Goal: Obtain resource: Download file/media

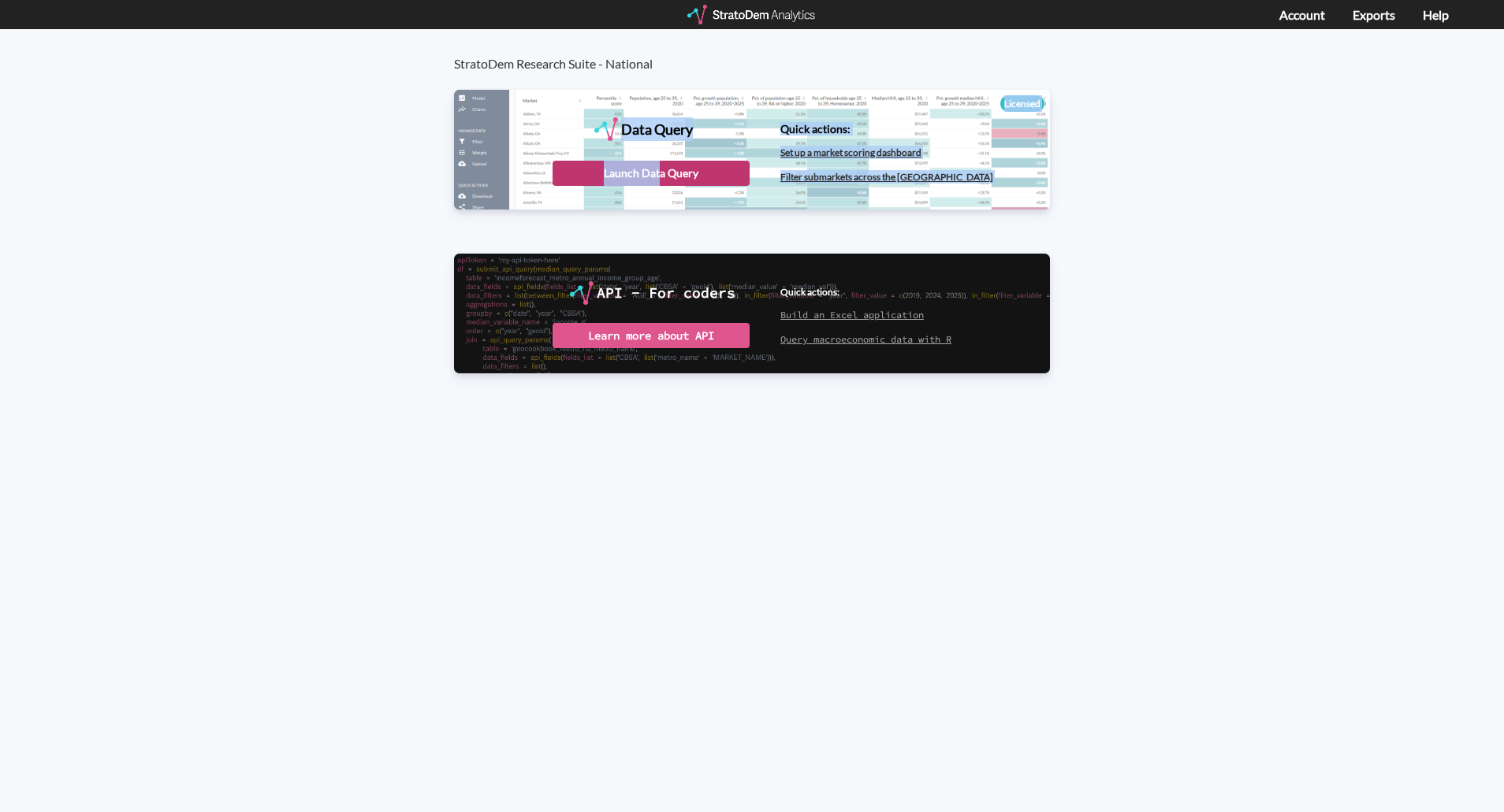
click at [661, 185] on div "Data Query Licensed StratoDem Data Query Query and analyze data in bulk Quick a…" at bounding box center [752, 149] width 596 height 120
click at [661, 174] on div "Launch Data Query" at bounding box center [651, 173] width 197 height 25
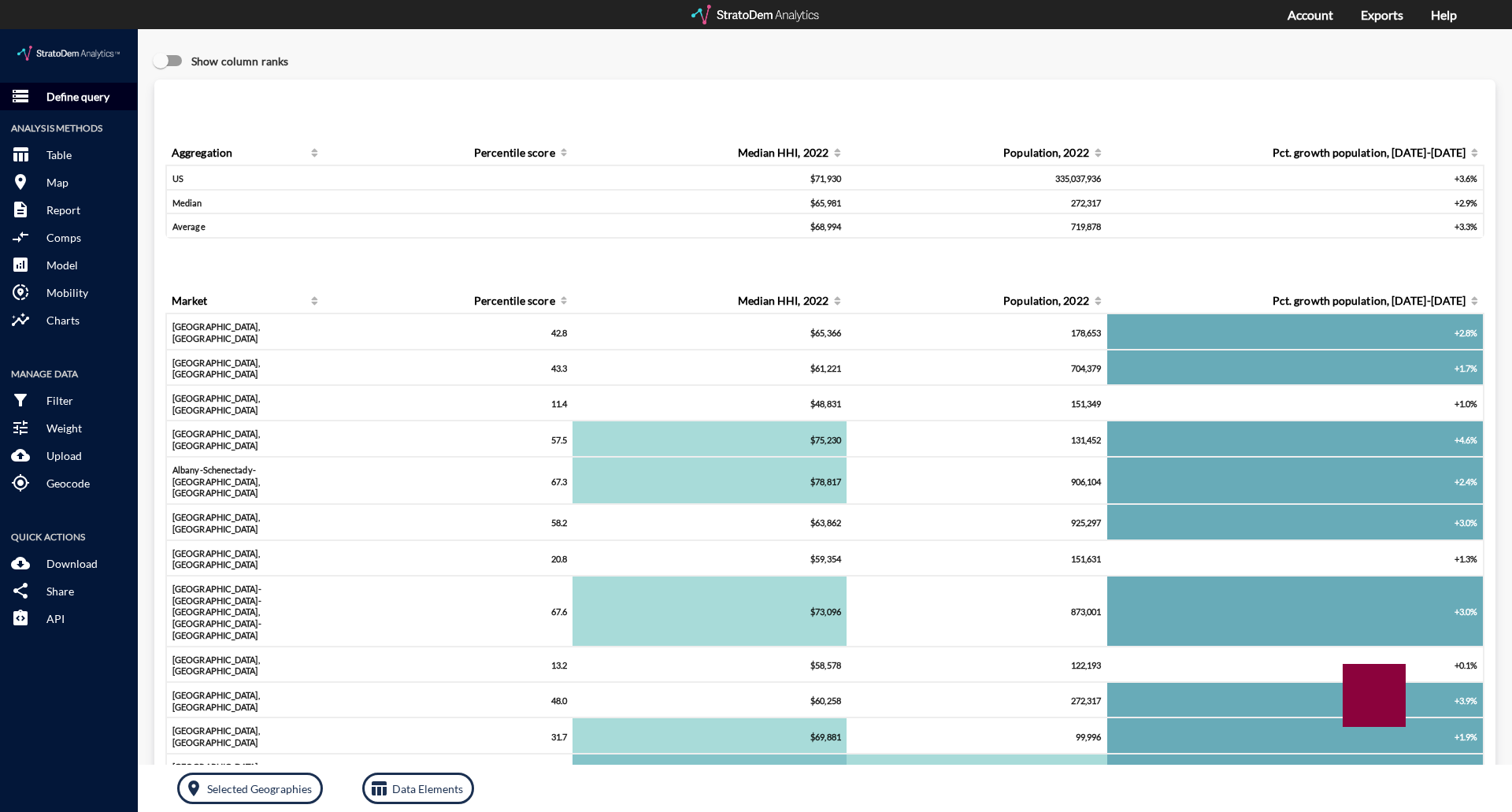
click p "Define query"
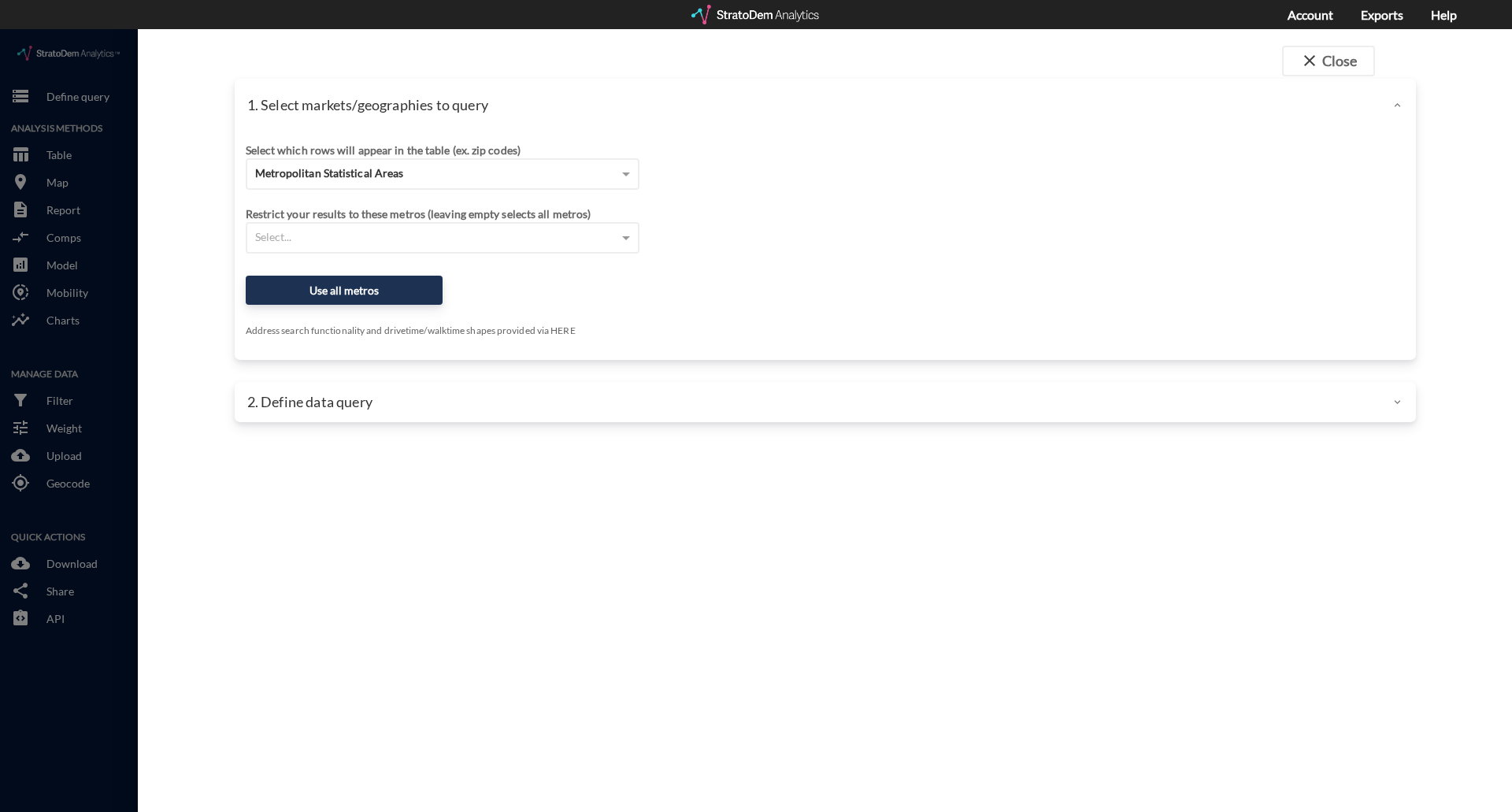
scroll to position [4, 0]
click div "Select..."
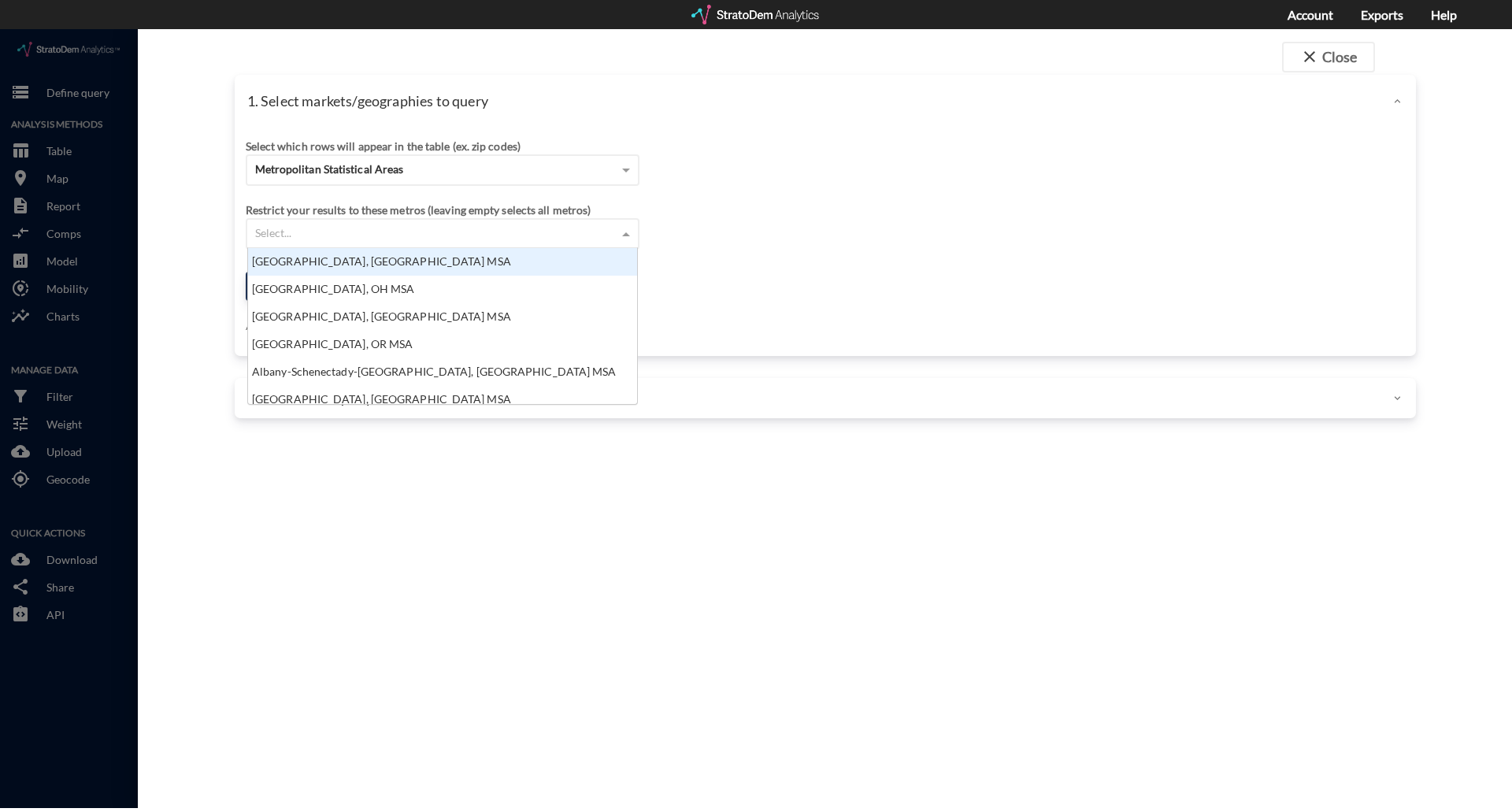
scroll to position [144, 379]
click span "Metropolitan Statistical Areas"
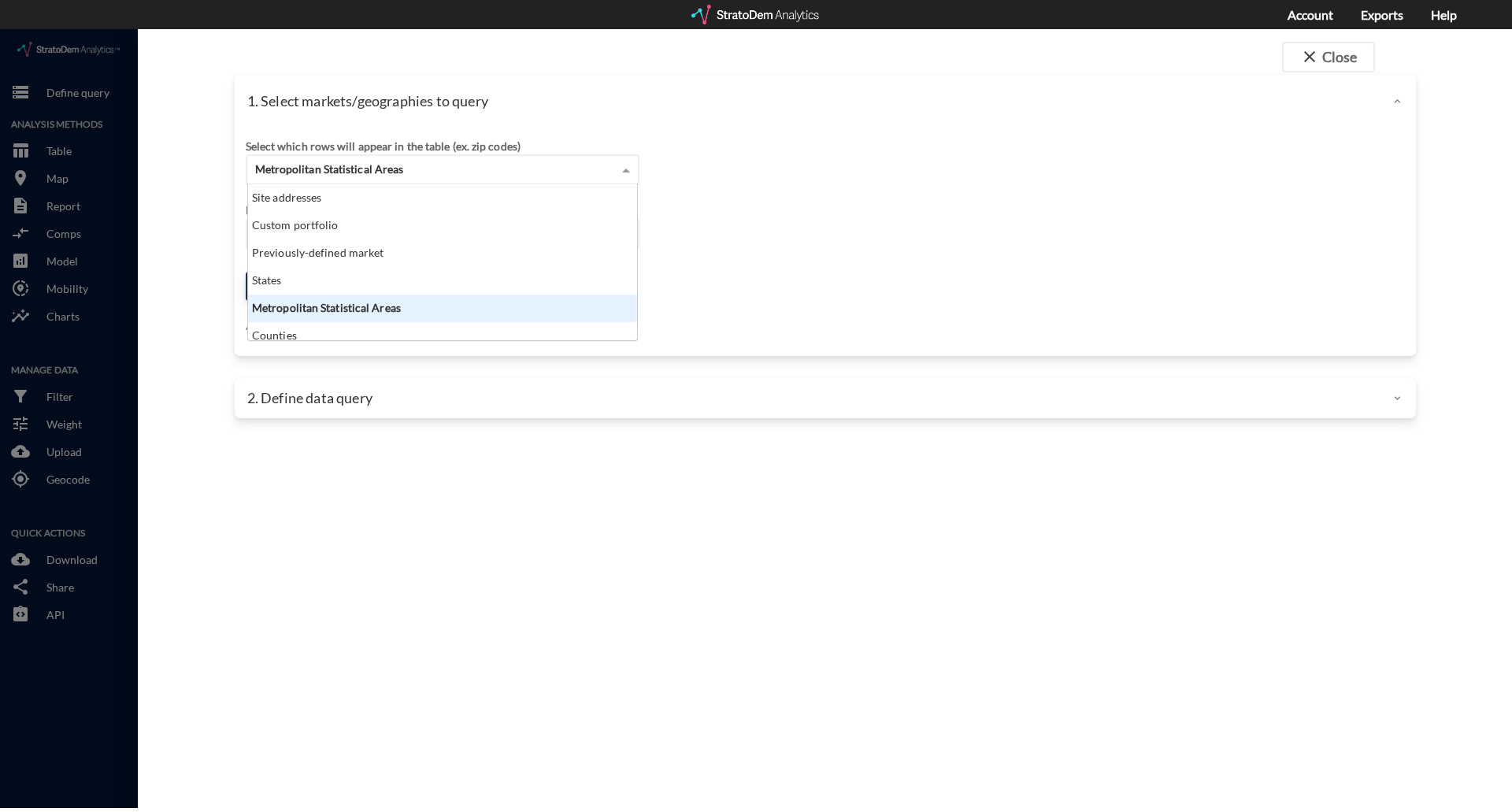
scroll to position [8, 0]
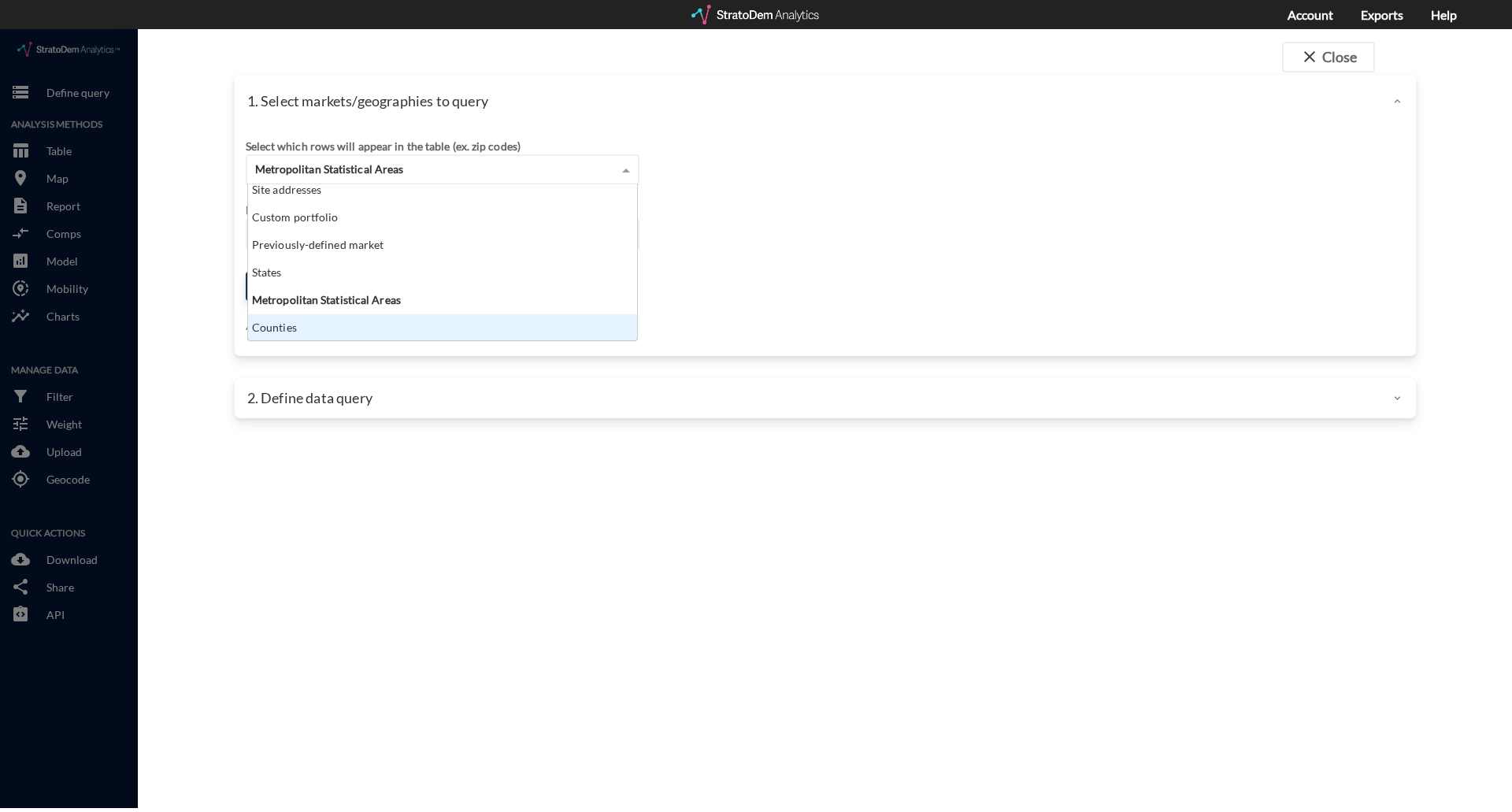
click div "Counties"
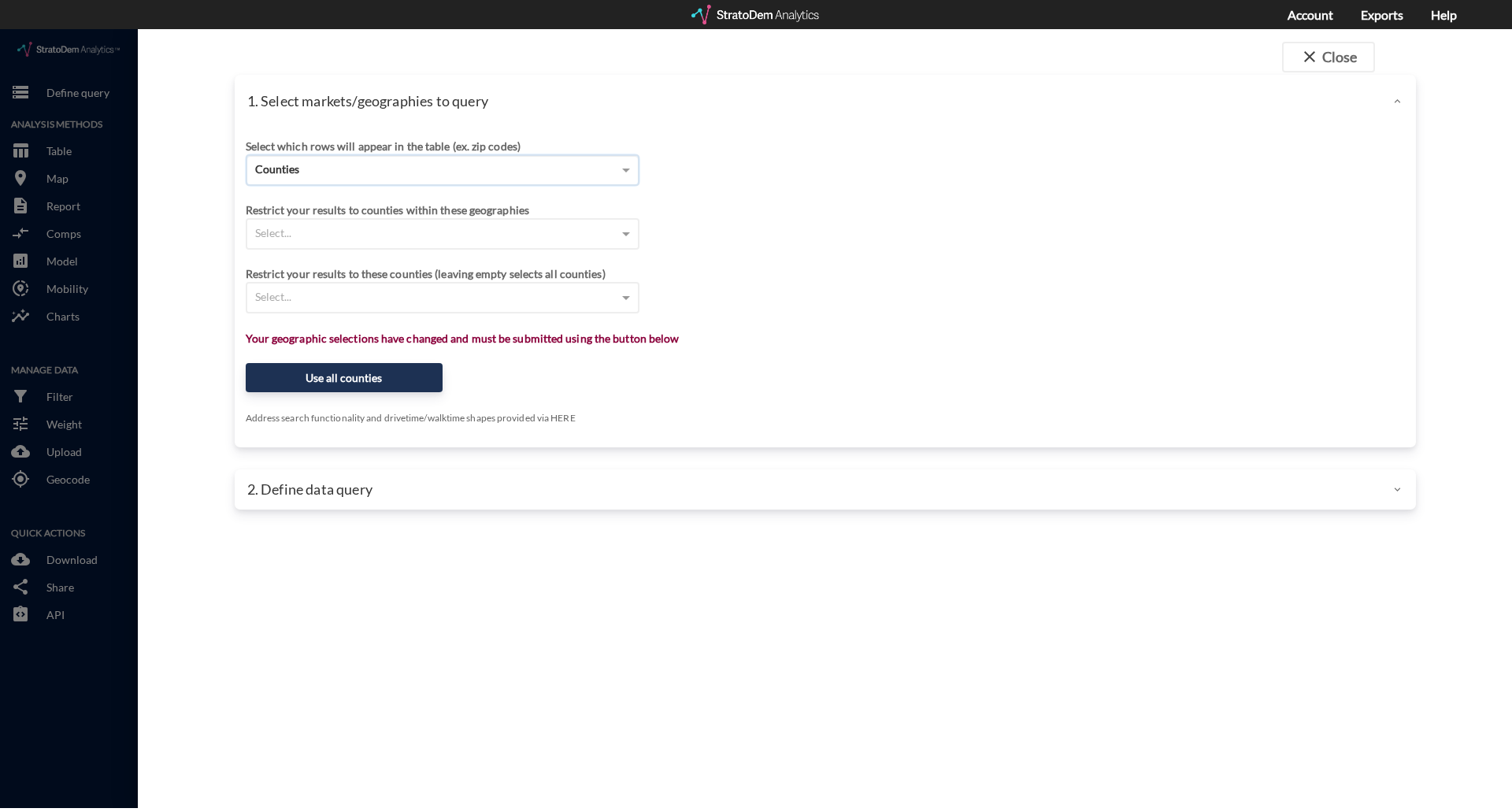
click div "Select..."
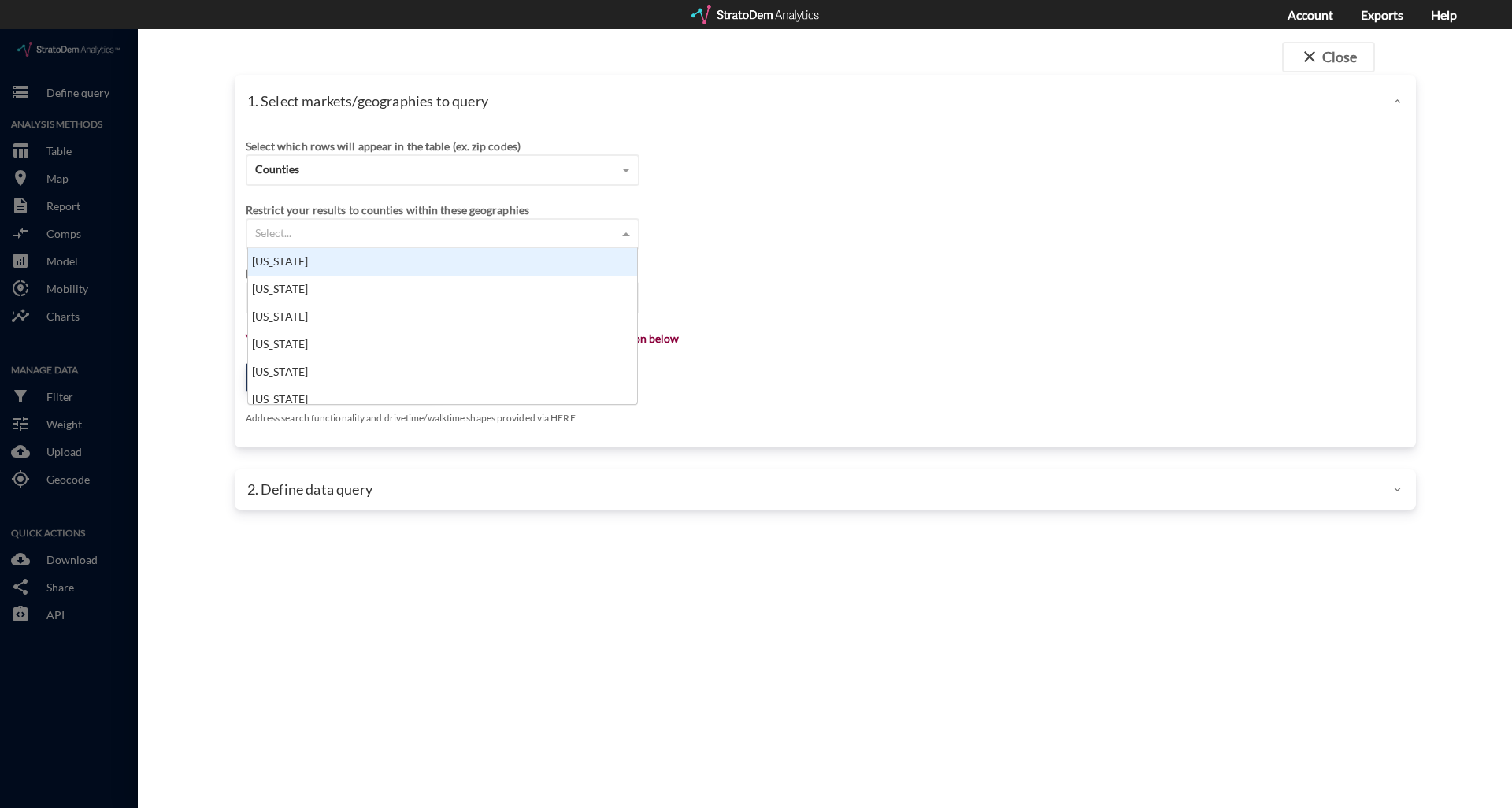
click div "Select..."
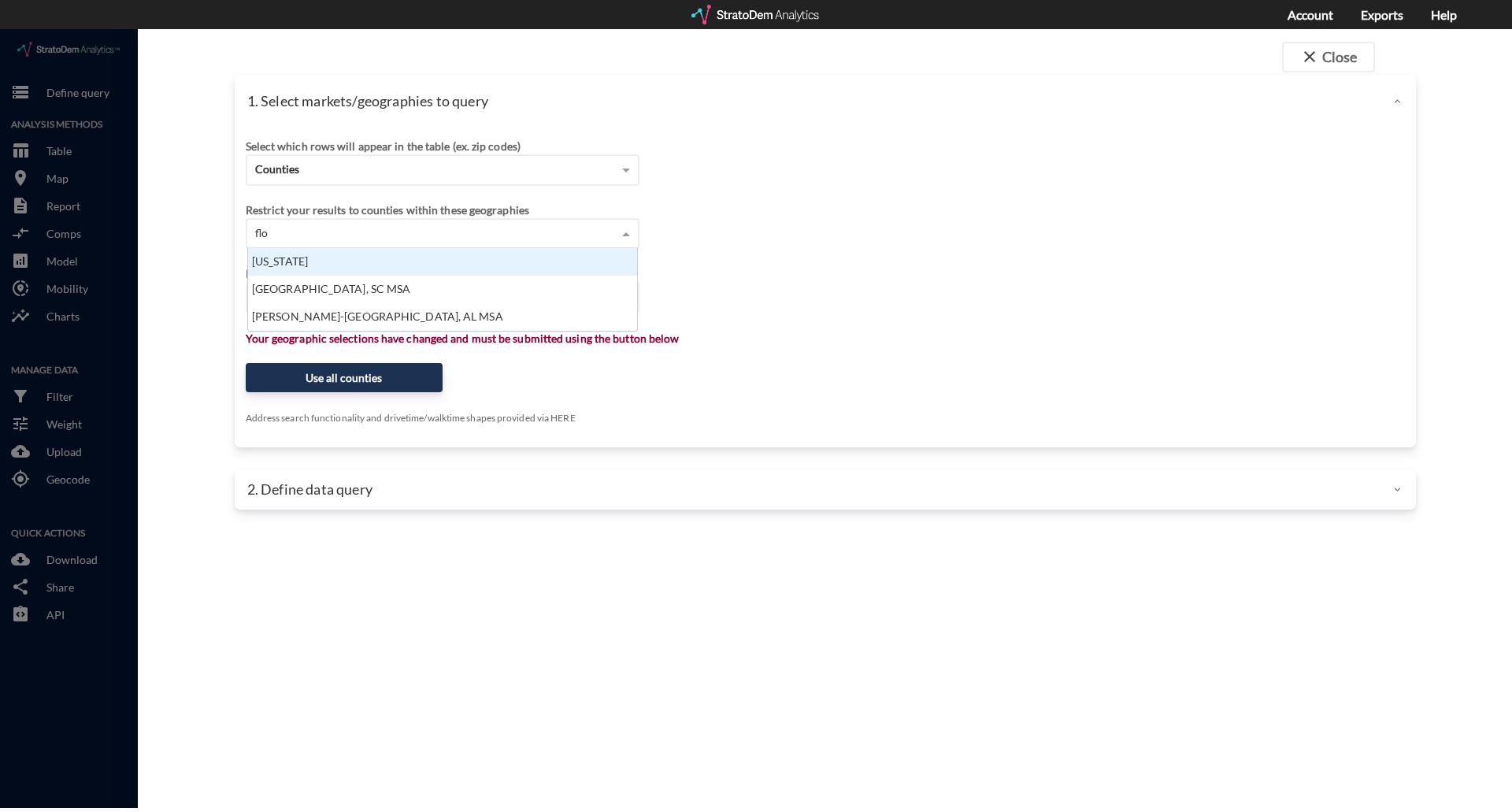
type input "[PERSON_NAME]"
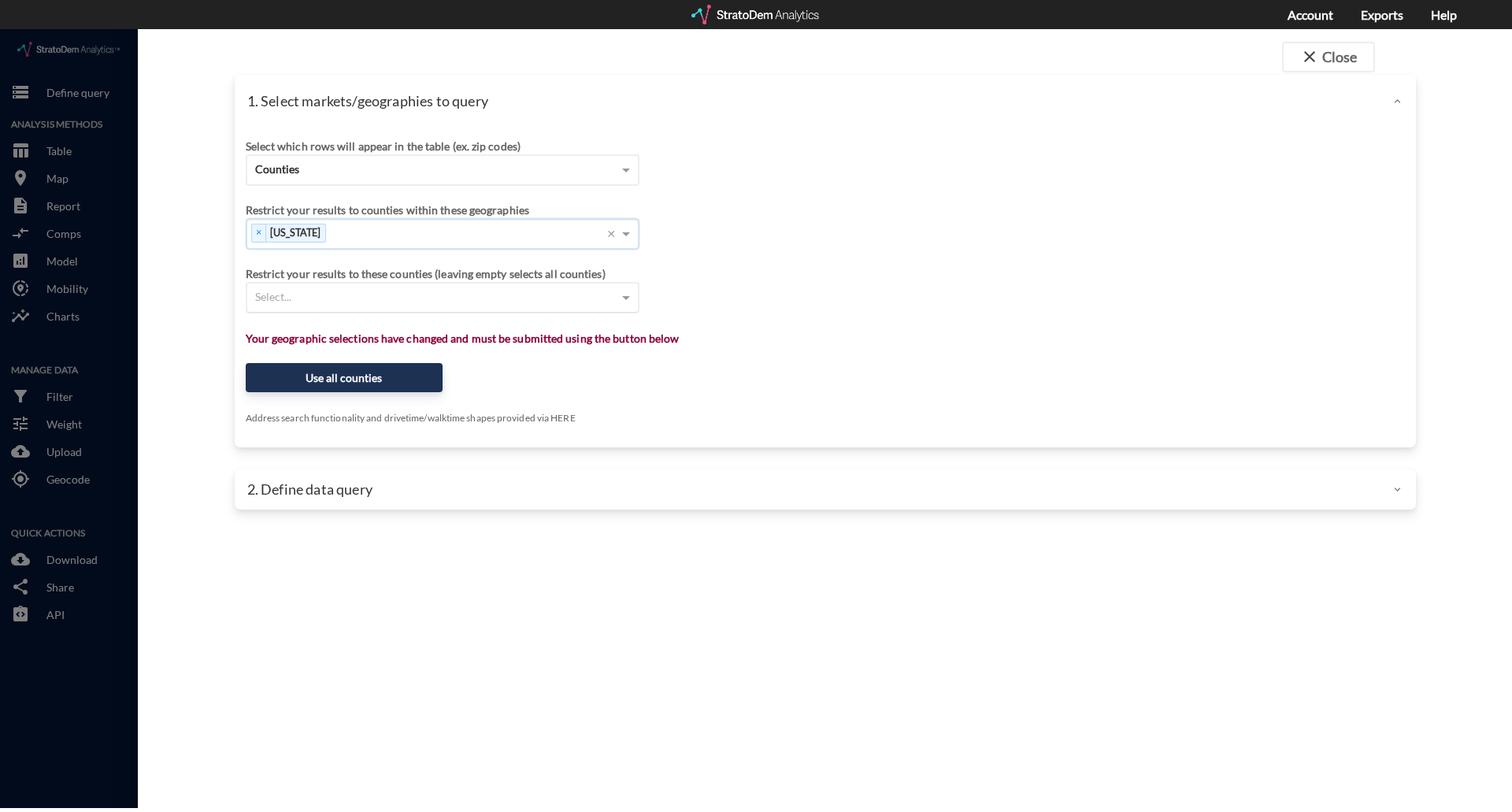
click div "Select..."
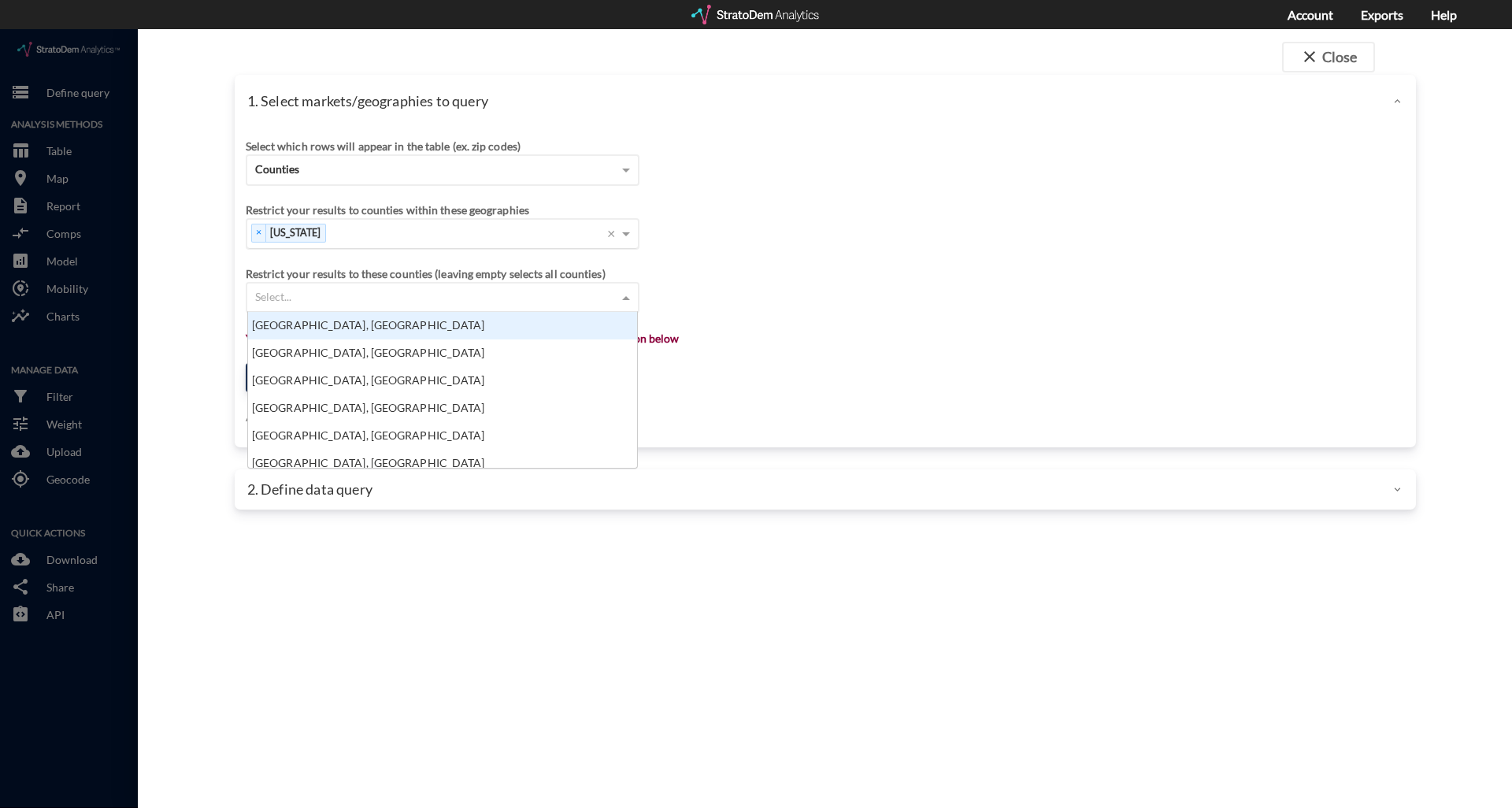
scroll to position [12, 11]
type input "pas"
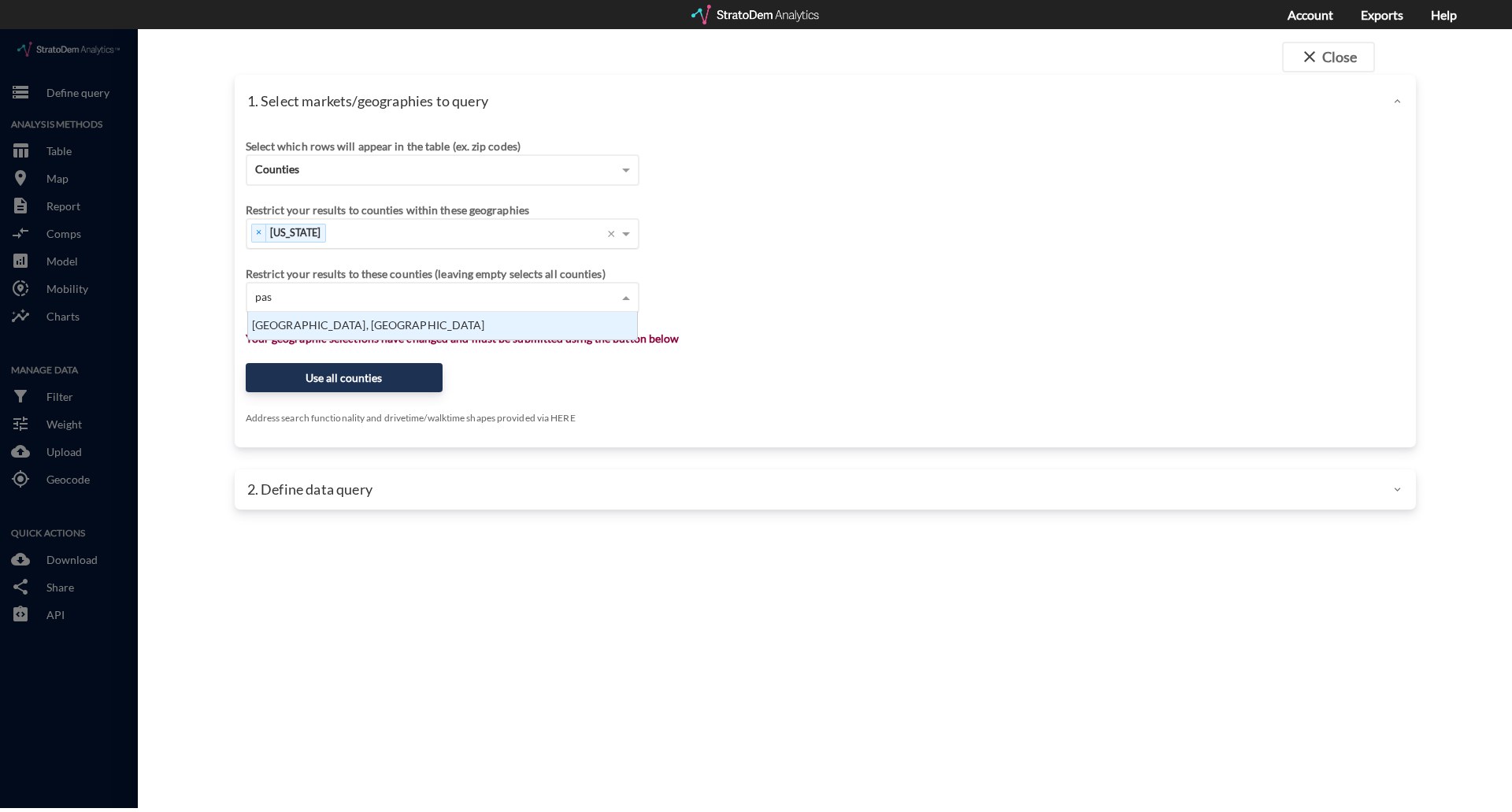
scroll to position [16, 379]
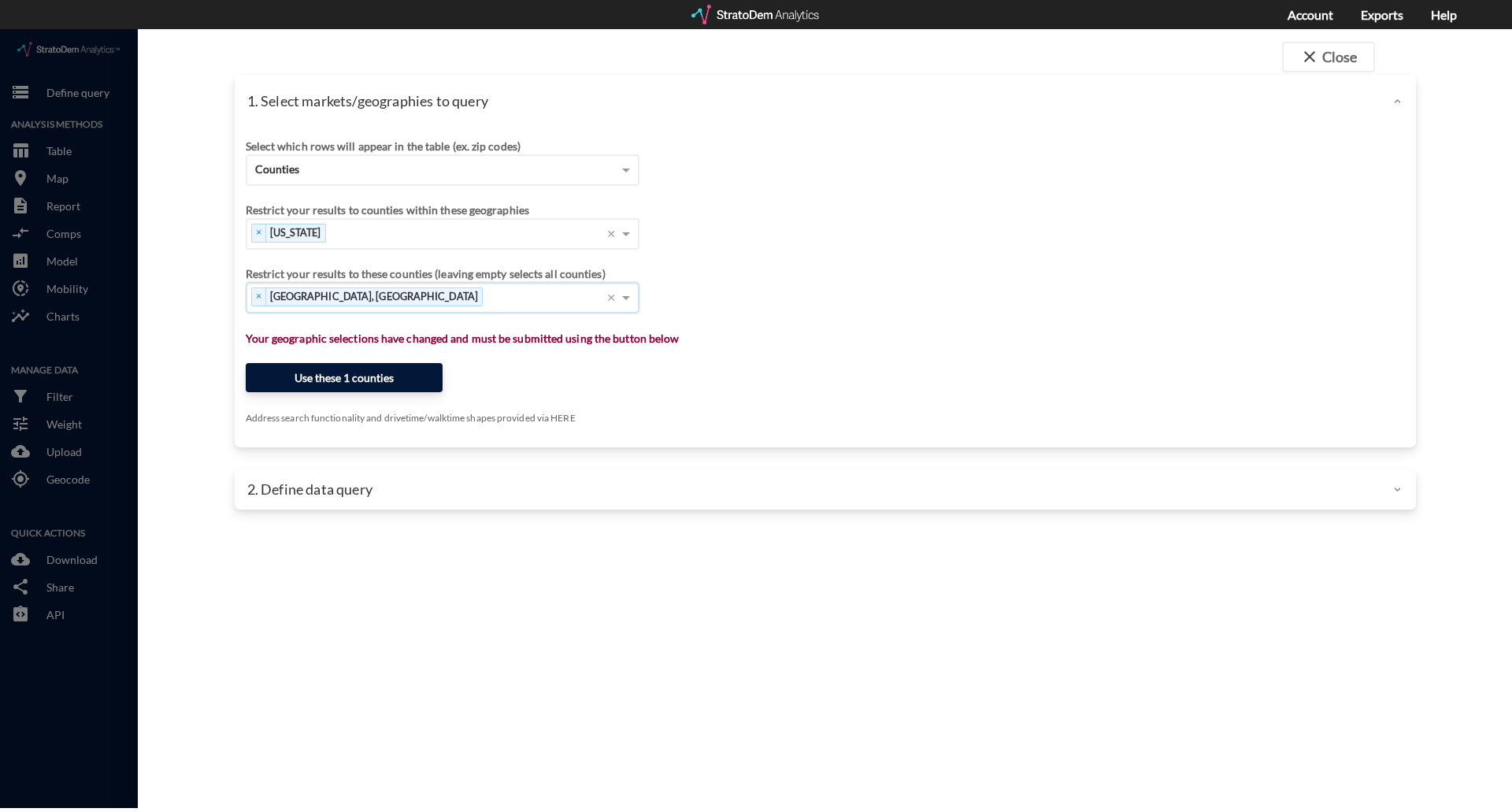
click button "Use these 1 counties"
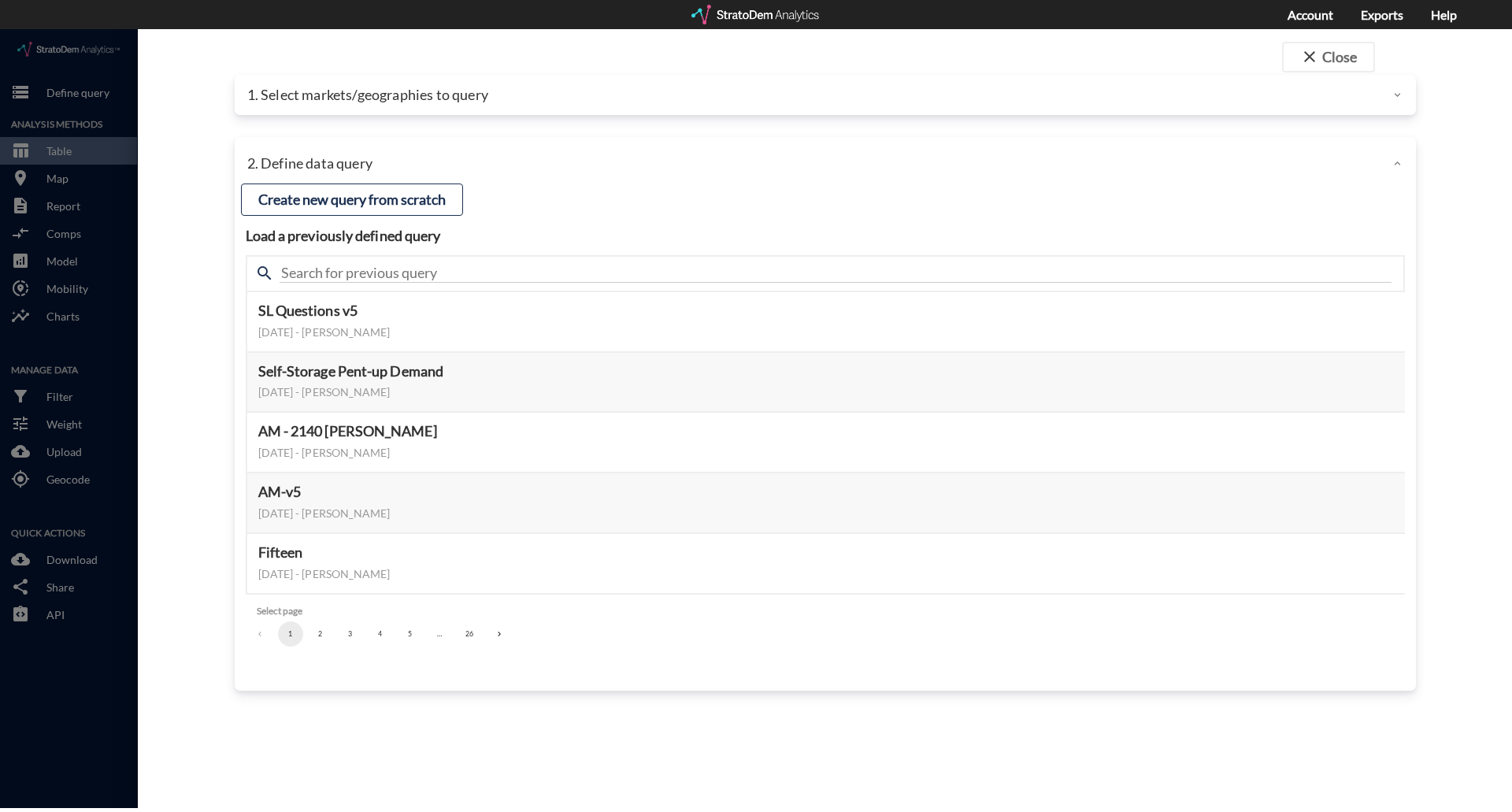
click li "4"
click button "5"
click button "6"
click button "8"
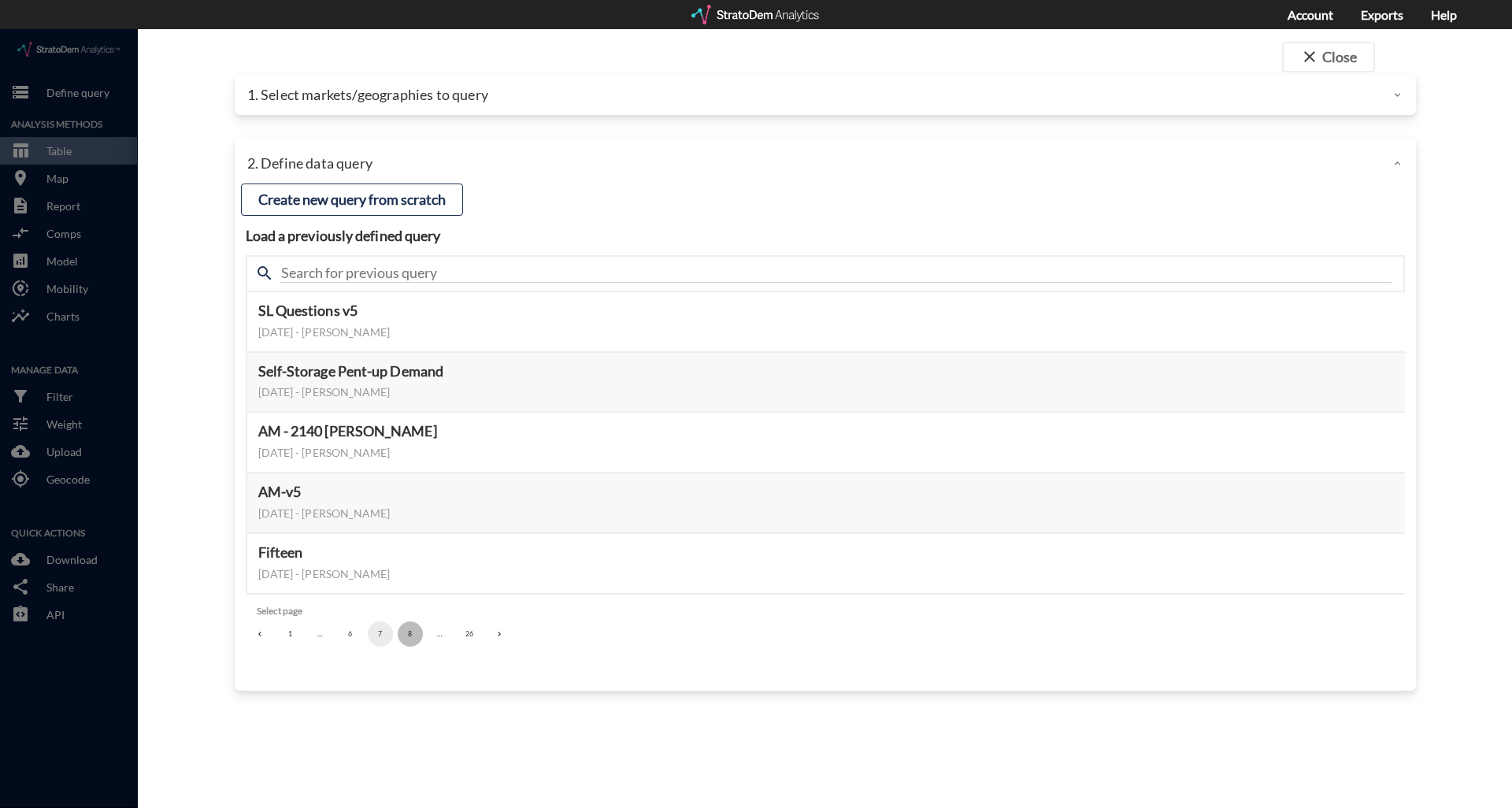
click button "8"
click button "10"
click button "11"
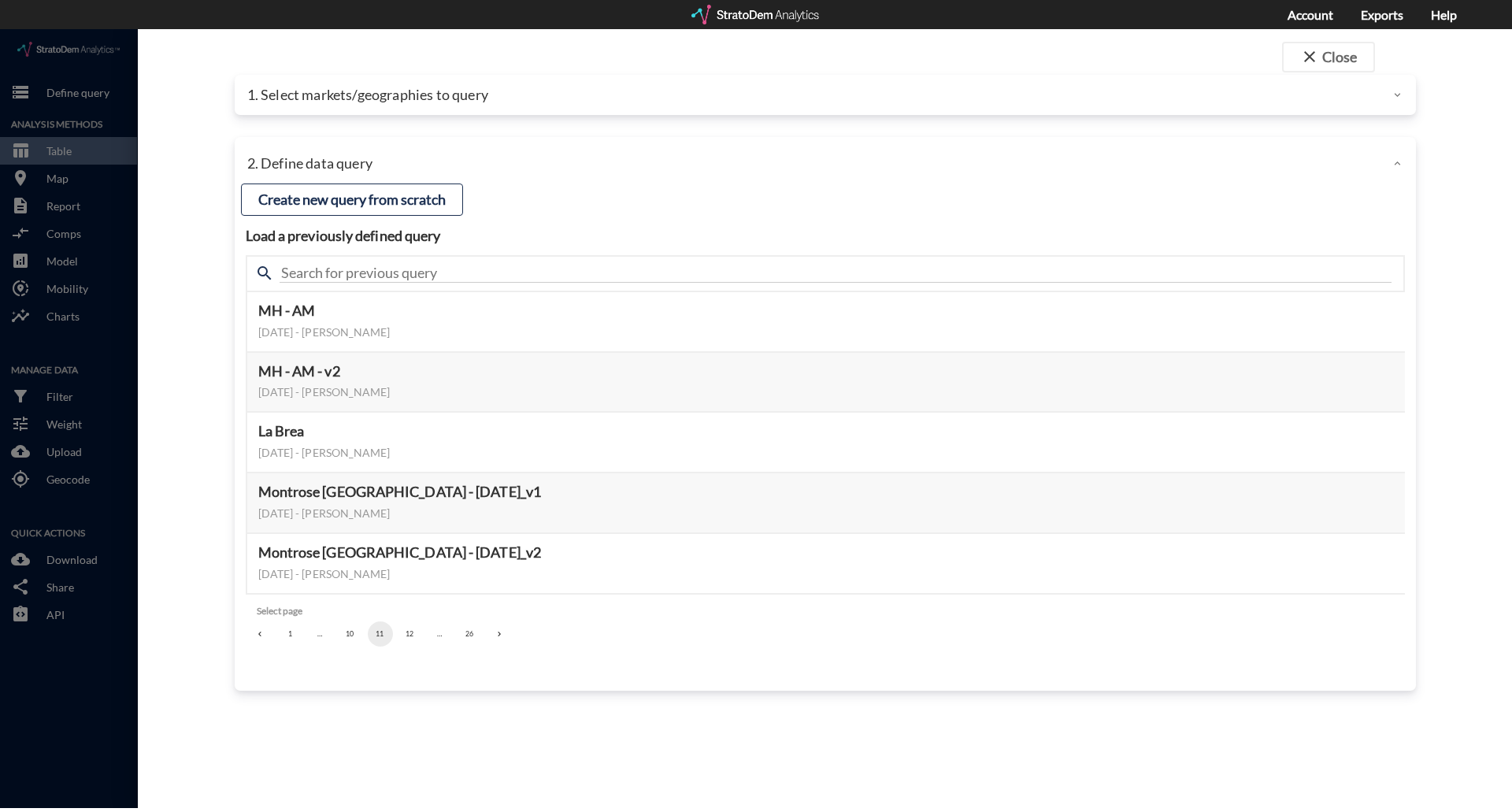
click button "12"
click button "13"
click button "14"
click button "15"
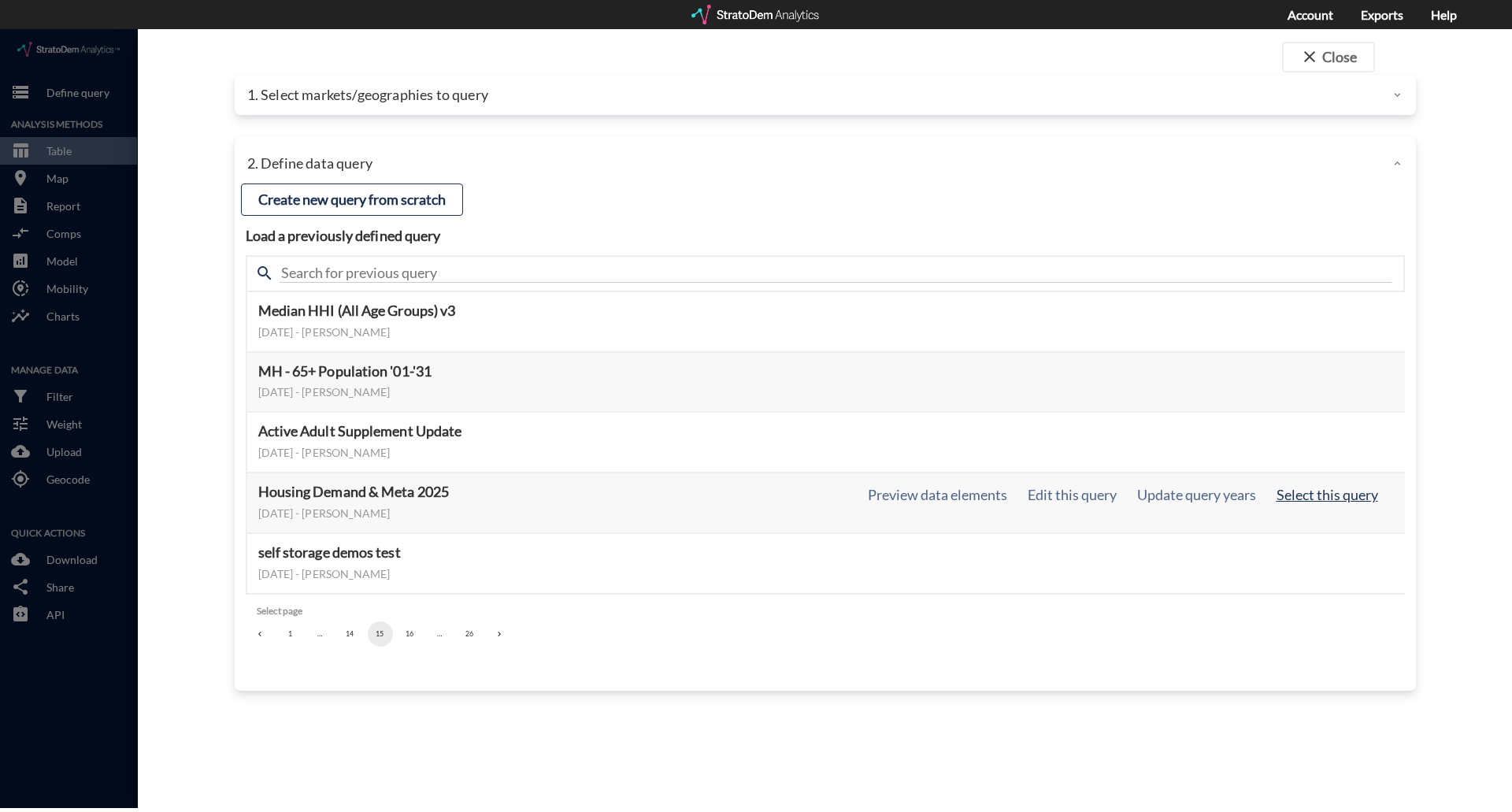
click button "Select this query"
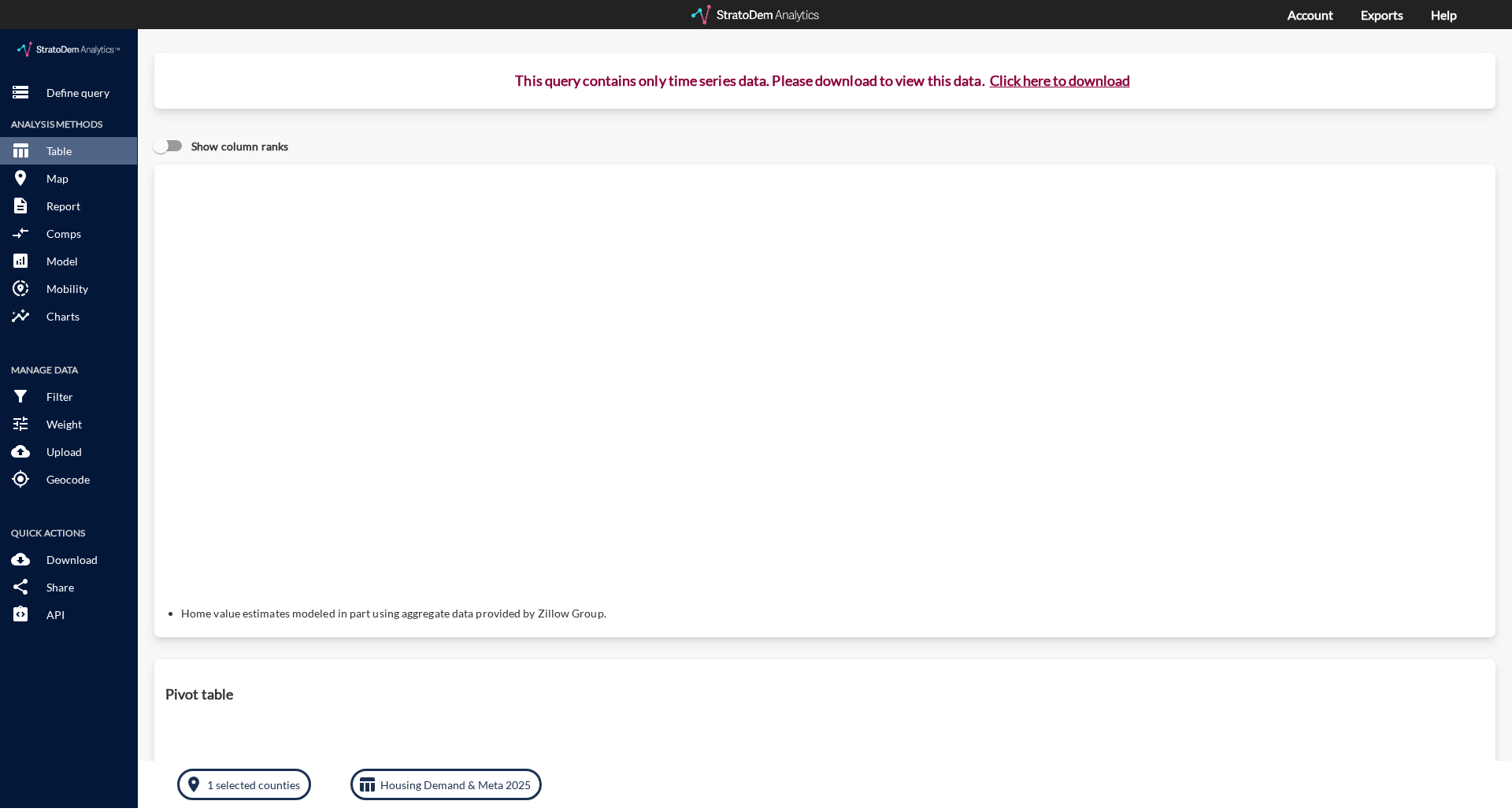
click button "Click here to download"
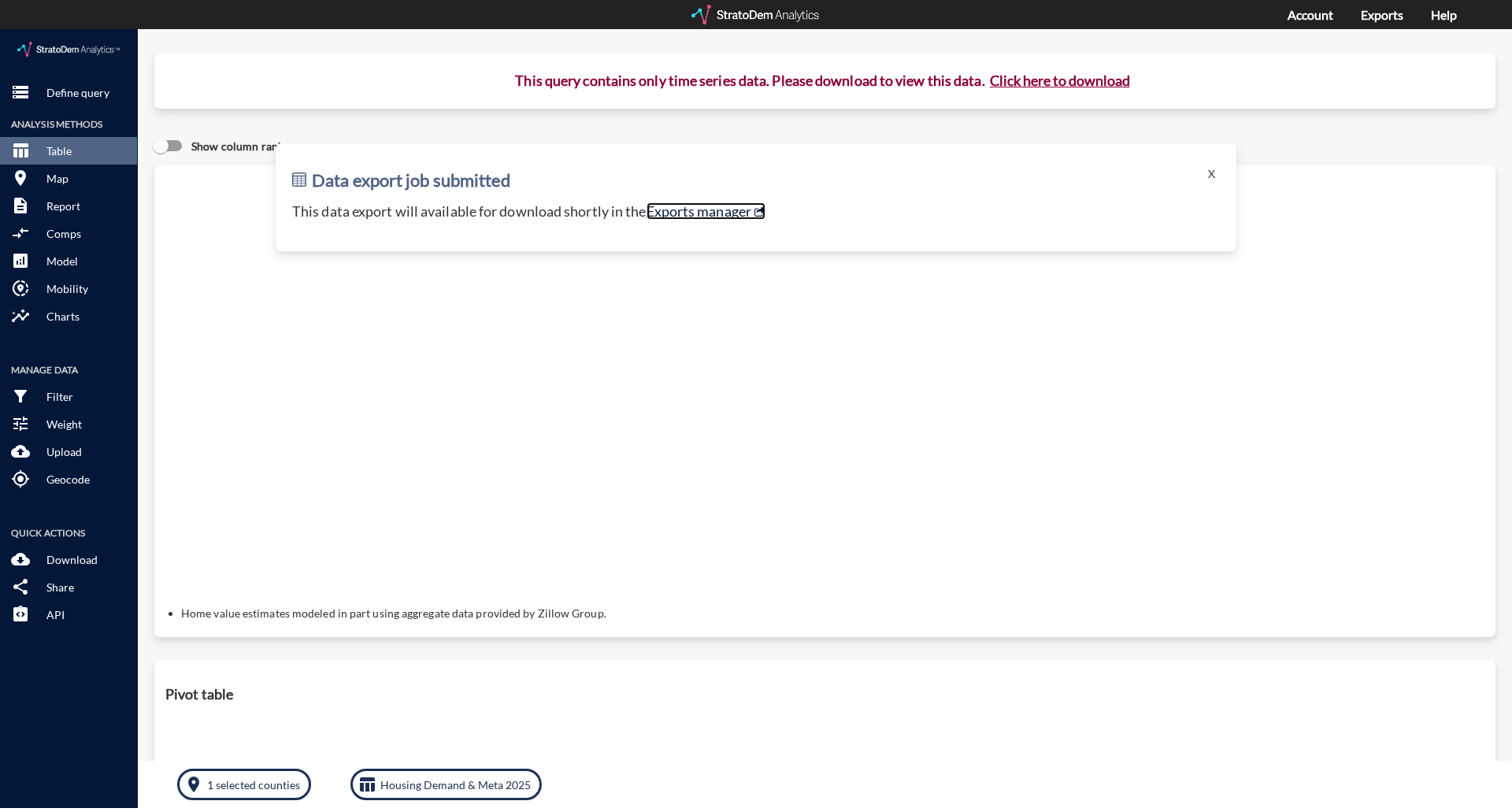
click link "Exports manager"
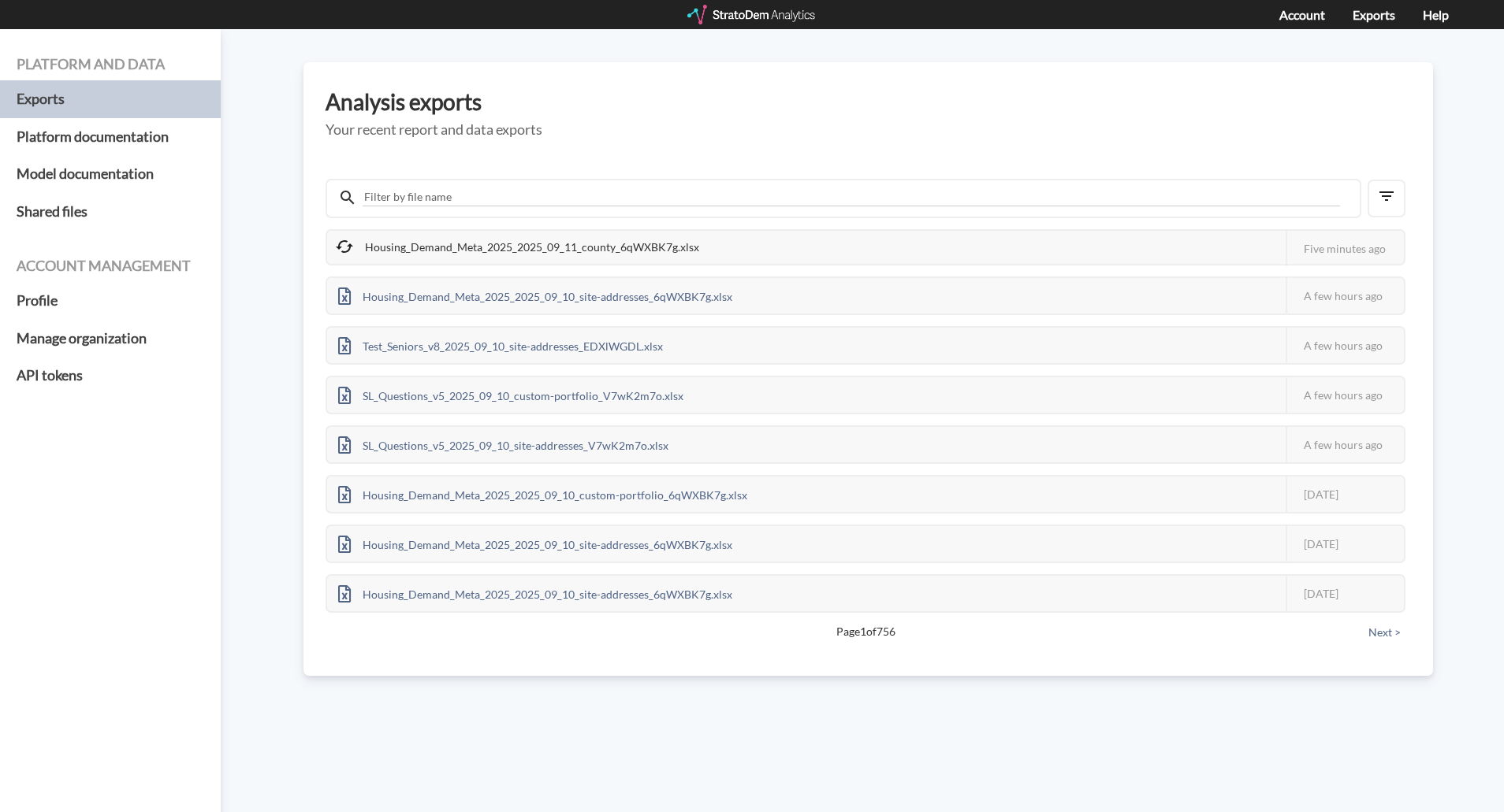
click at [833, 152] on div "Housing_Demand_Meta_2025_2025_09_11_county_6qWXBK7g.xlsx This job failed The St…" at bounding box center [868, 396] width 1085 height 503
click at [648, 107] on h3 "Analysis exports" at bounding box center [868, 102] width 1085 height 25
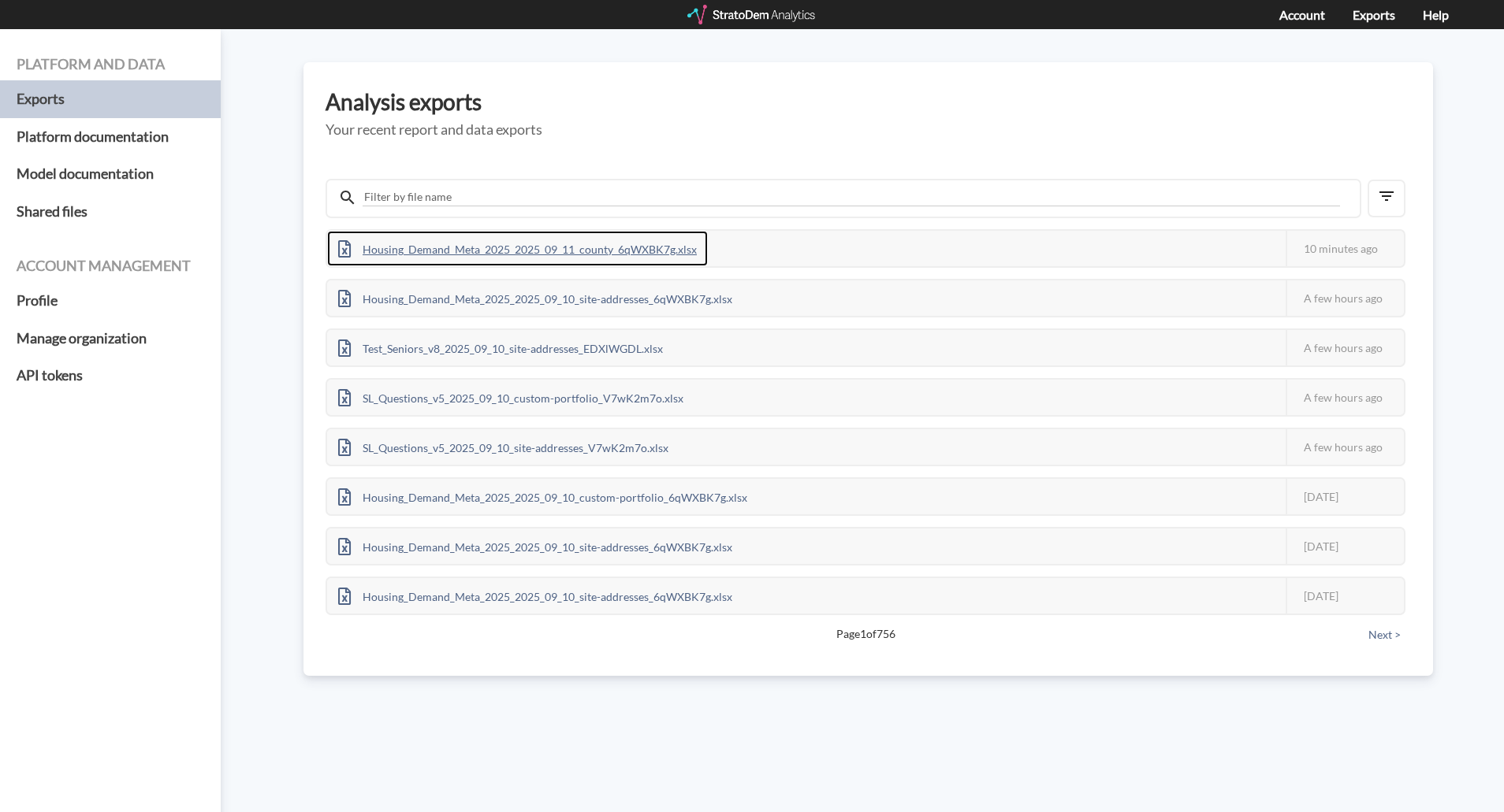
click at [615, 254] on div "Housing_Demand_Meta_2025_2025_09_11_county_6qWXBK7g.xlsx" at bounding box center [517, 248] width 380 height 35
